Goal: Task Accomplishment & Management: Use online tool/utility

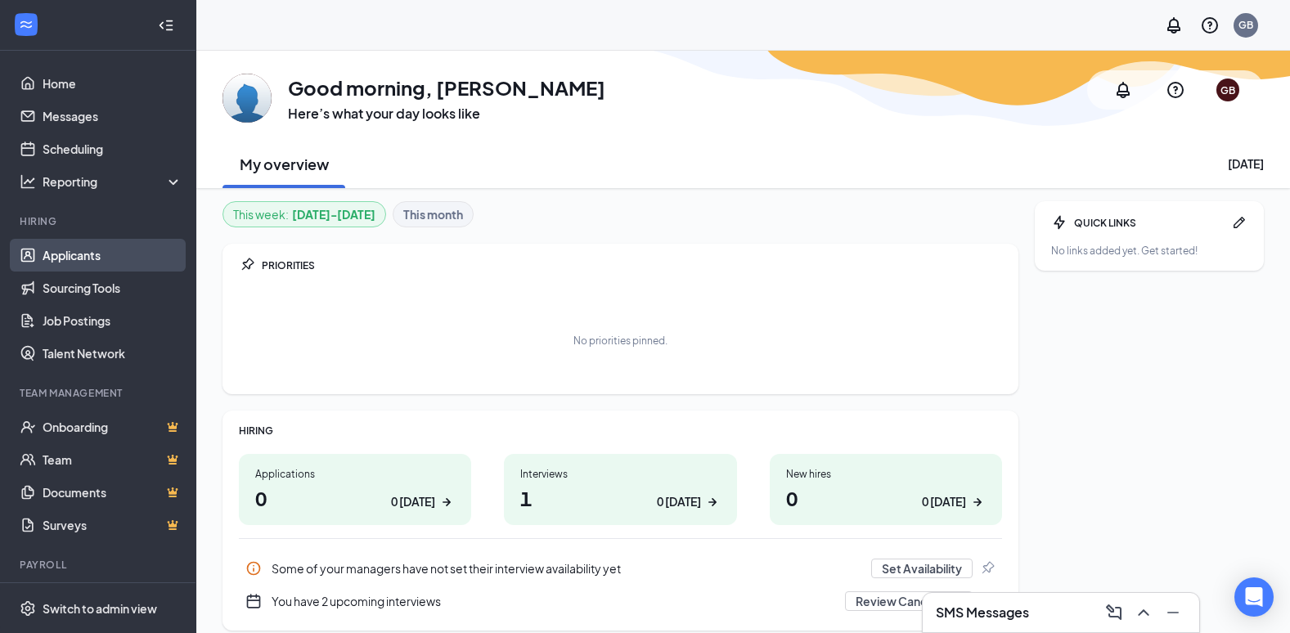
drag, startPoint x: 75, startPoint y: 248, endPoint x: 93, endPoint y: 248, distance: 18.0
click at [75, 248] on link "Applicants" at bounding box center [113, 255] width 140 height 33
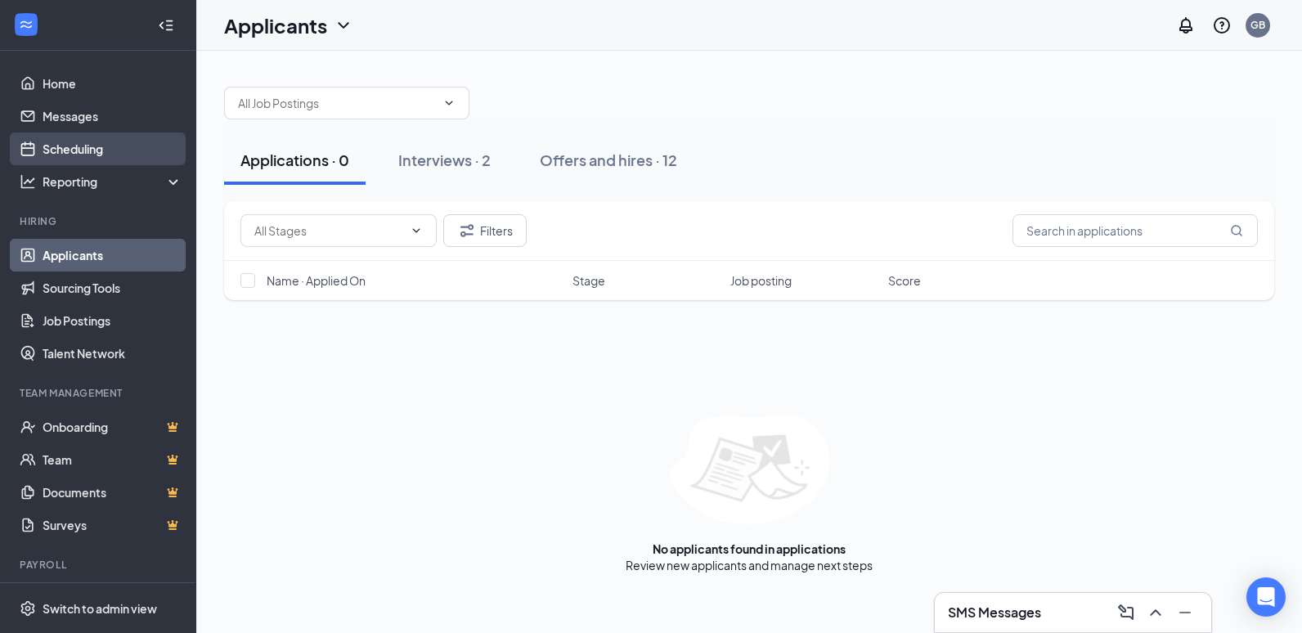
click at [53, 147] on link "Scheduling" at bounding box center [113, 148] width 140 height 33
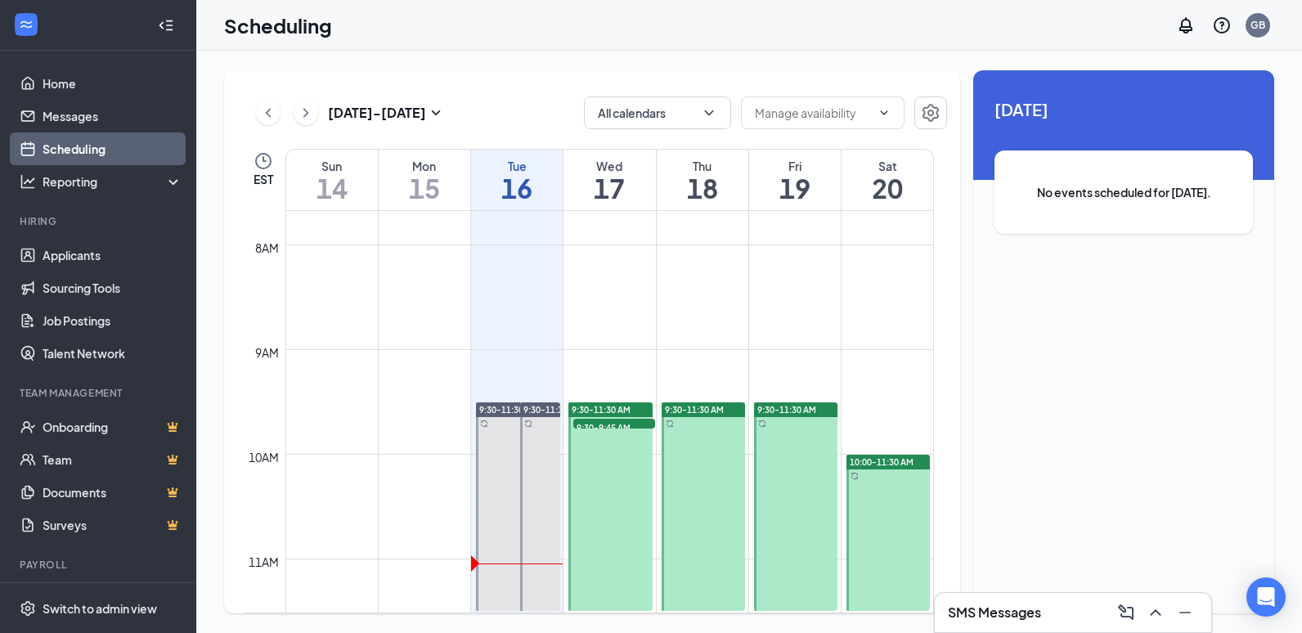
scroll to position [886, 0]
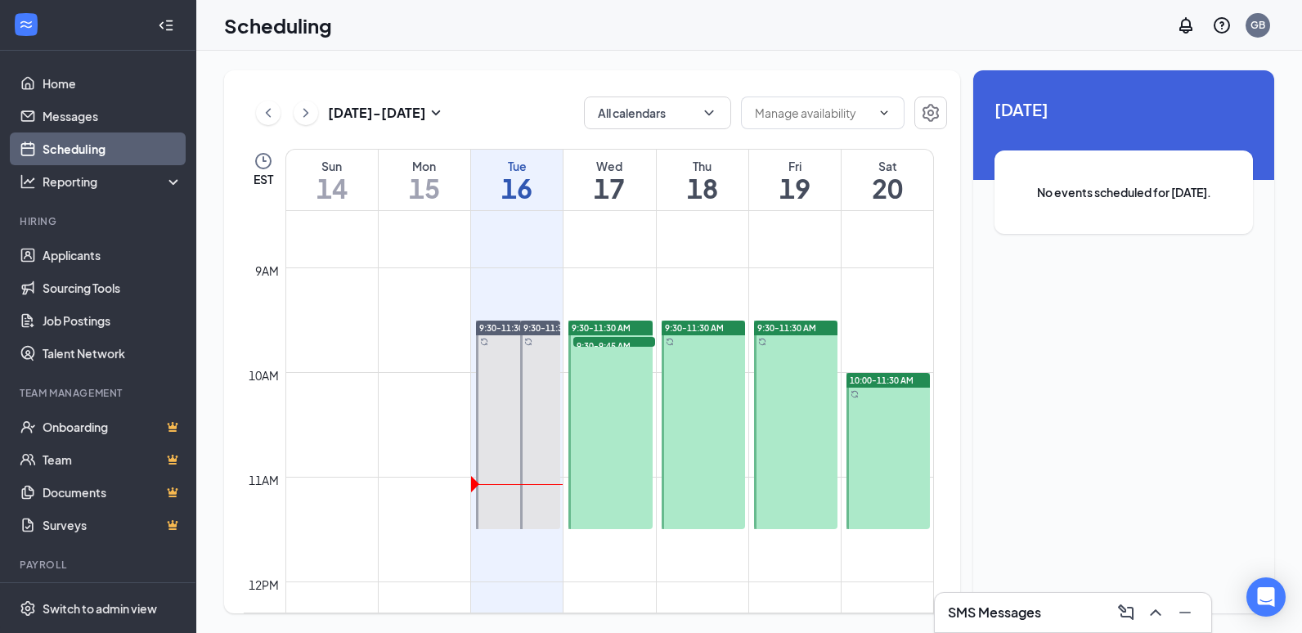
click at [607, 344] on span "9:30-9:45 AM" at bounding box center [614, 345] width 82 height 16
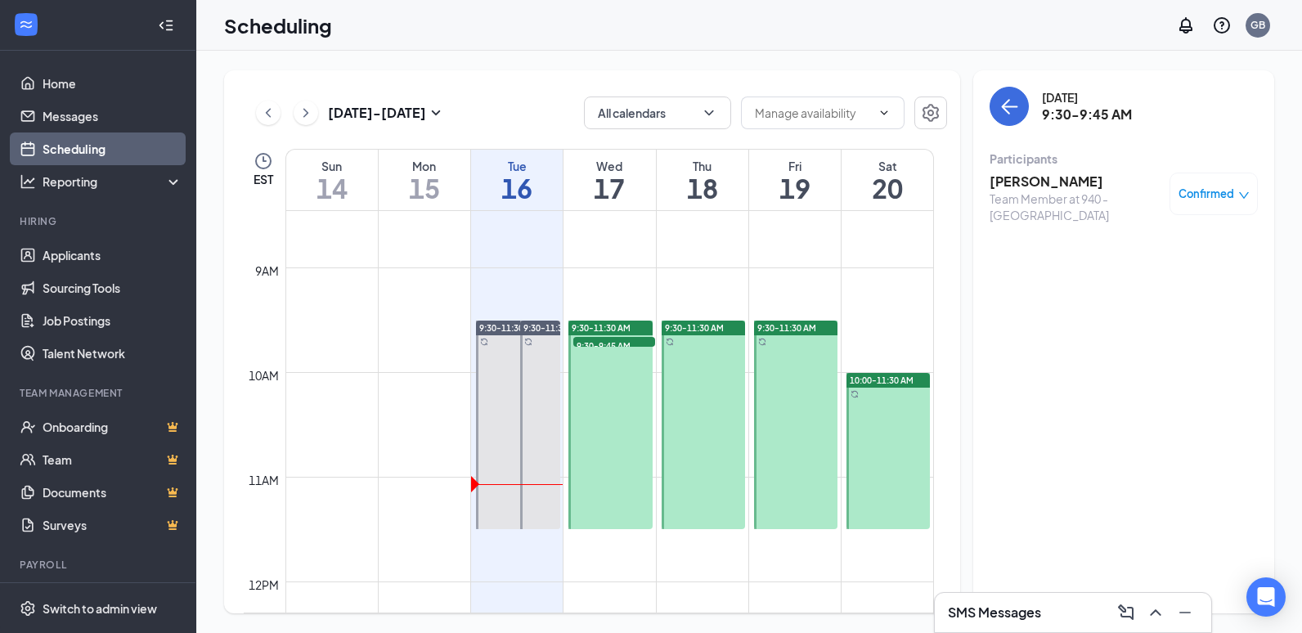
click at [1017, 191] on div "Team Member at 940 - [GEOGRAPHIC_DATA]" at bounding box center [1076, 207] width 172 height 33
click at [1003, 179] on h3 "[PERSON_NAME]" at bounding box center [1076, 182] width 172 height 18
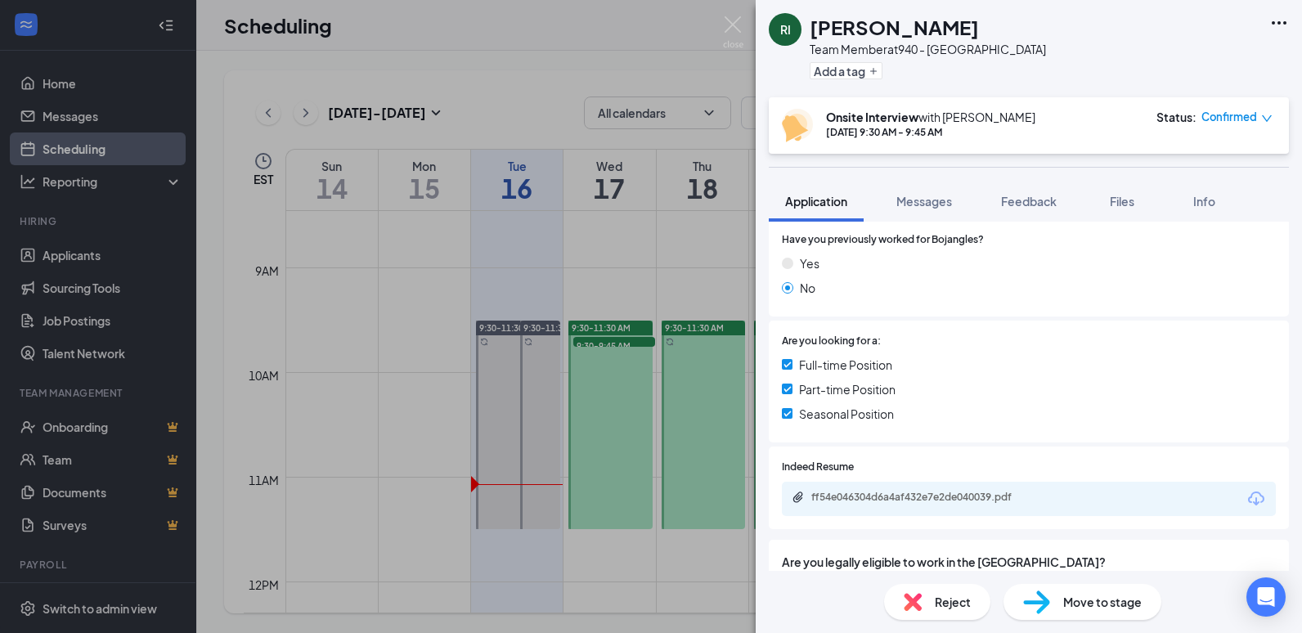
scroll to position [327, 0]
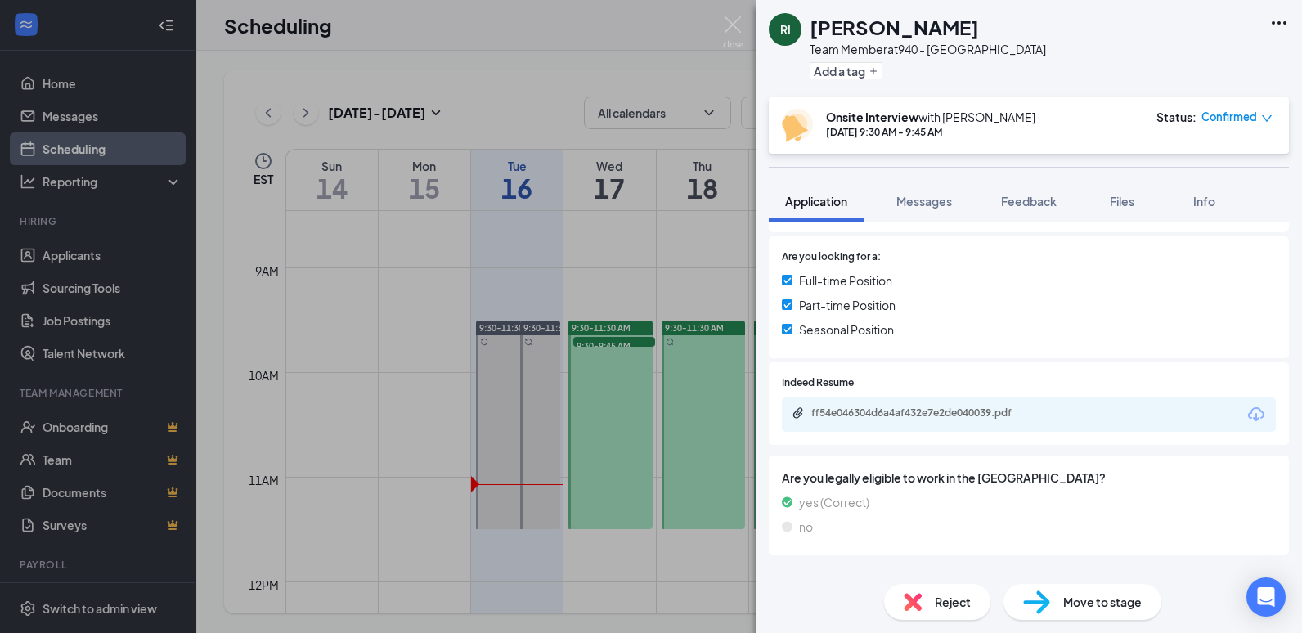
click at [622, 566] on div "RI [PERSON_NAME] Team Member at 940 - [GEOGRAPHIC_DATA] Add a tag Onsite Interv…" at bounding box center [651, 316] width 1302 height 633
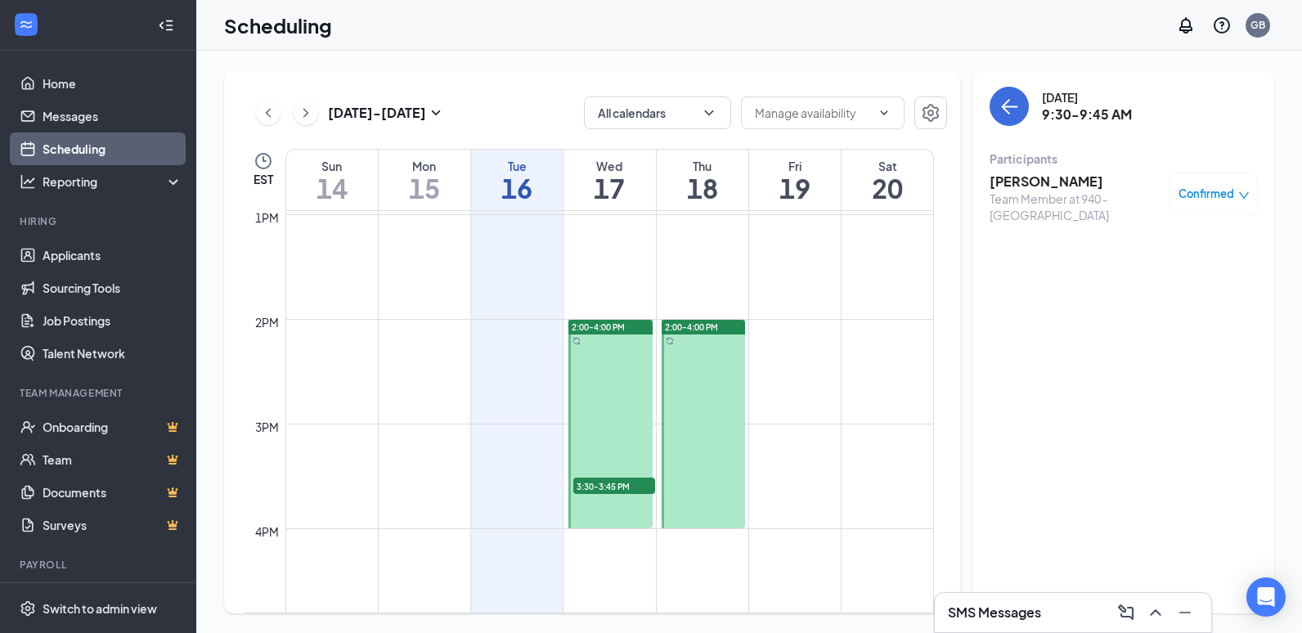
scroll to position [1458, 0]
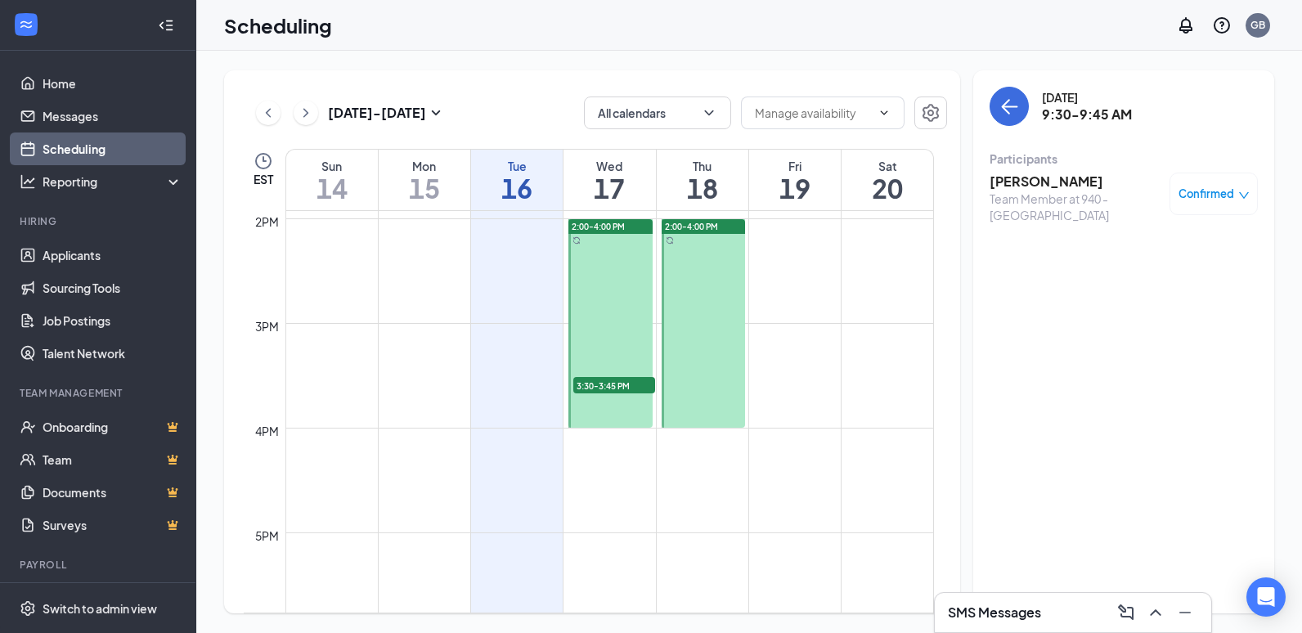
click at [624, 388] on span "3:30-3:45 PM" at bounding box center [614, 385] width 82 height 16
click at [1025, 183] on h3 "[PERSON_NAME]" at bounding box center [1076, 182] width 172 height 18
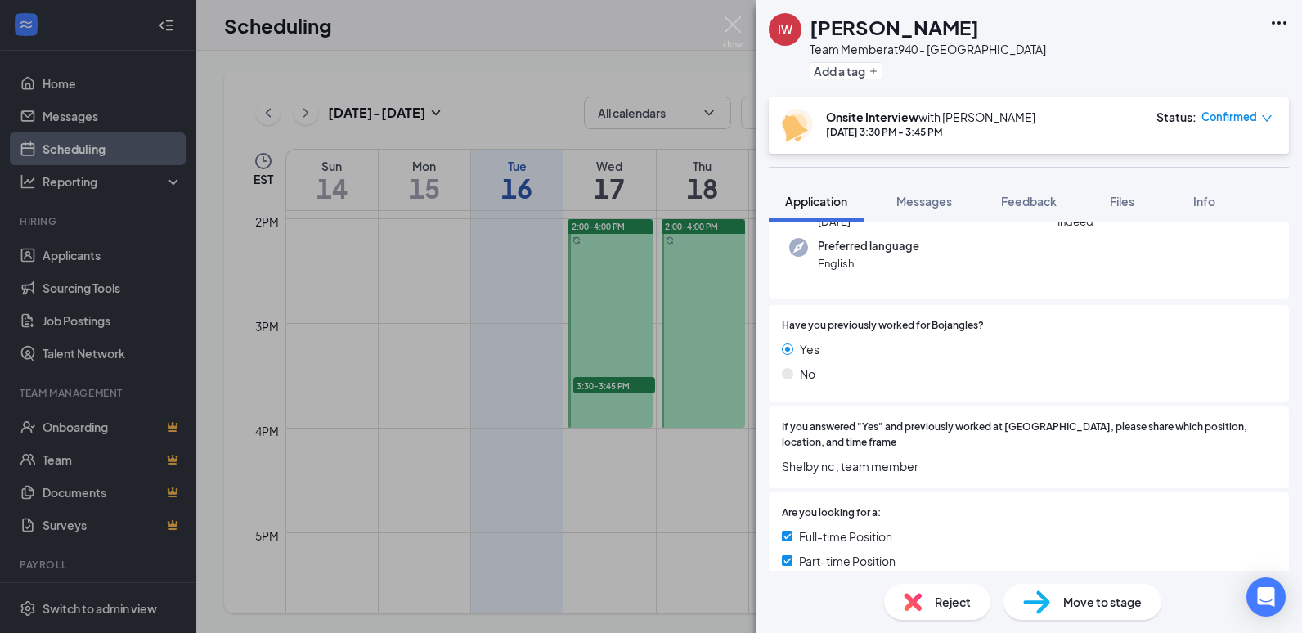
scroll to position [164, 0]
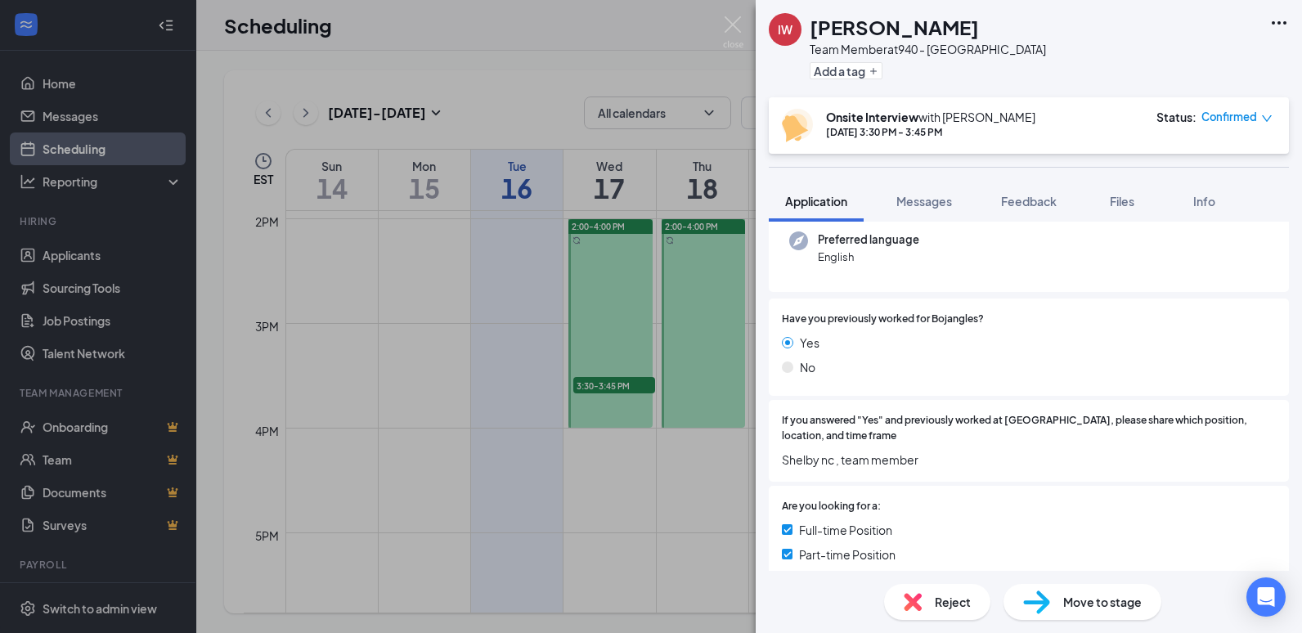
click at [437, 406] on div "IW [PERSON_NAME] Team Member at 940 - [GEOGRAPHIC_DATA] Add a tag Onsite Interv…" at bounding box center [651, 316] width 1302 height 633
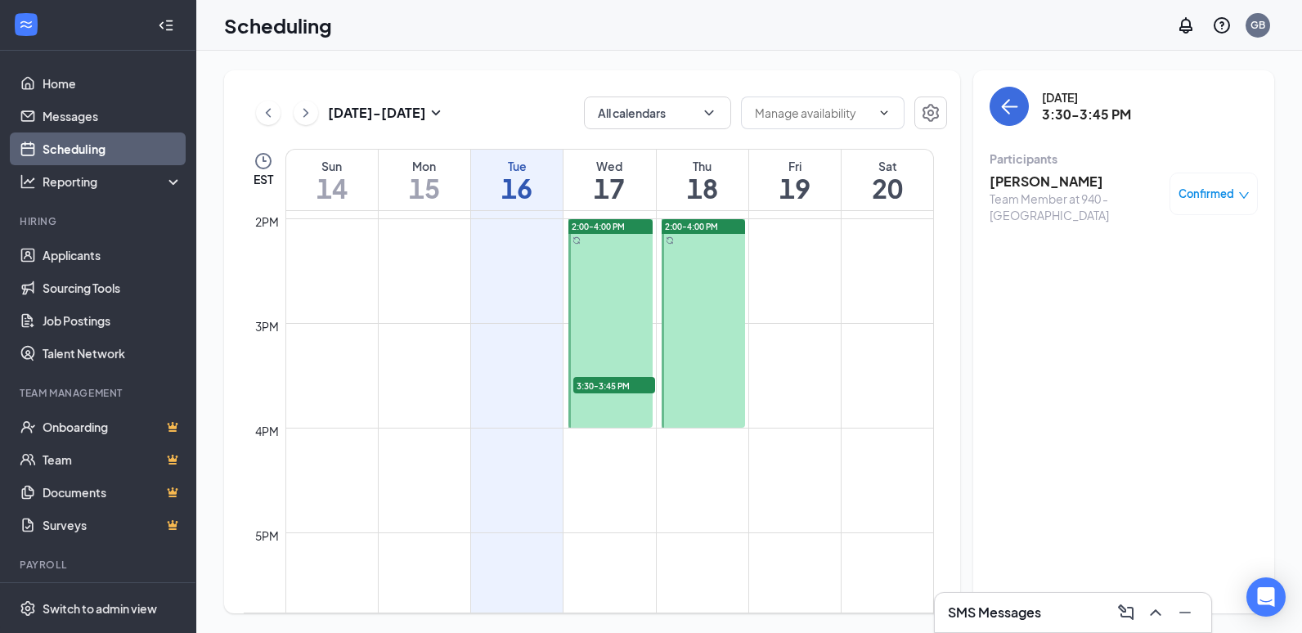
click at [641, 479] on td at bounding box center [609, 467] width 649 height 26
